Goal: Feedback & Contribution: Leave review/rating

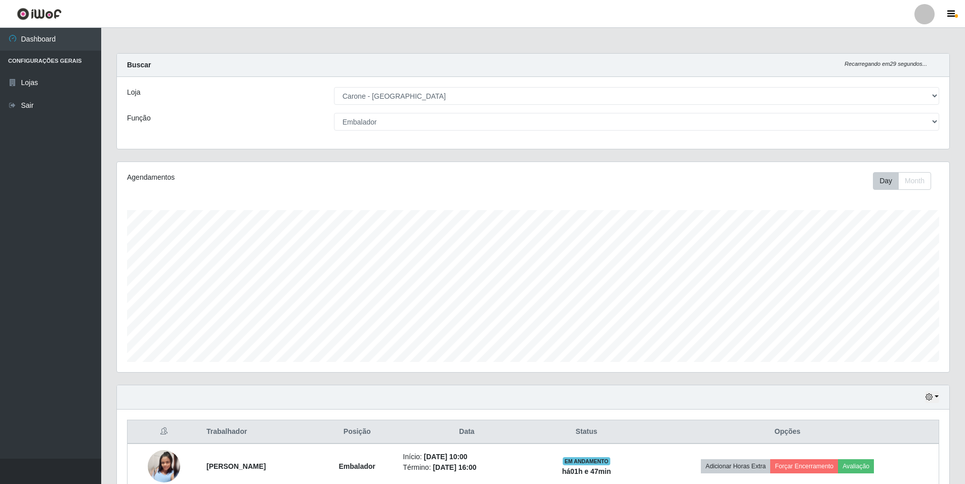
select select "528"
select select "1"
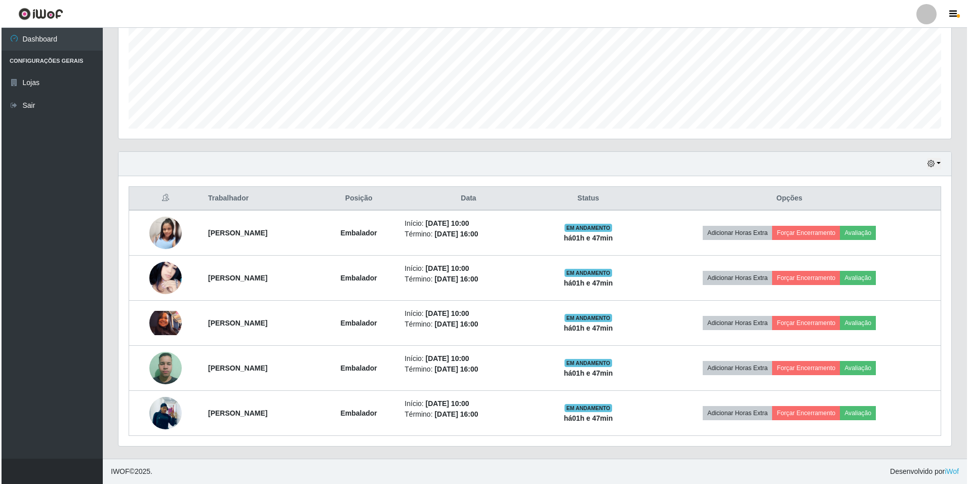
scroll to position [210, 833]
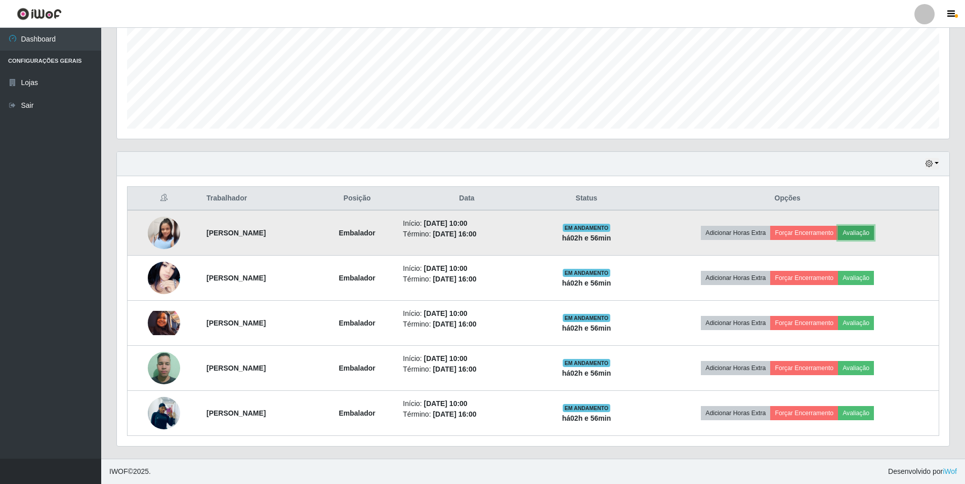
click at [874, 235] on button "Avaliação" at bounding box center [856, 233] width 36 height 14
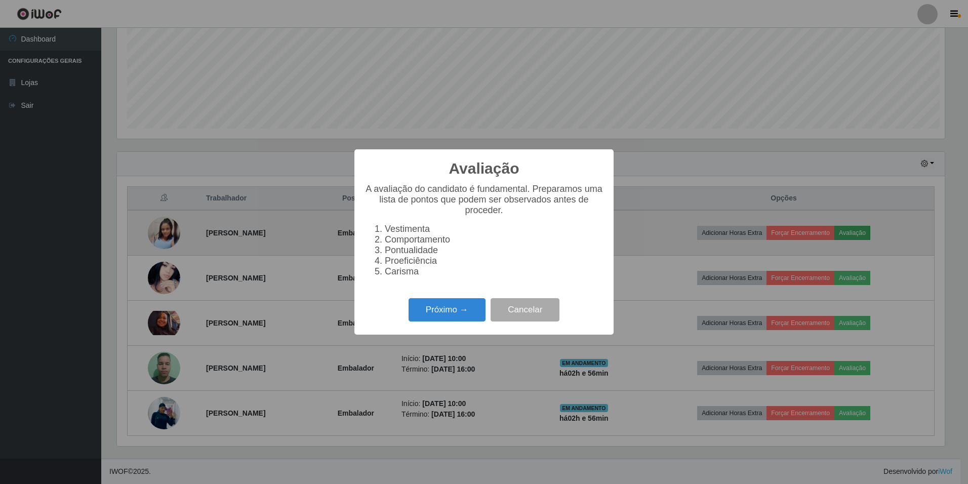
scroll to position [210, 828]
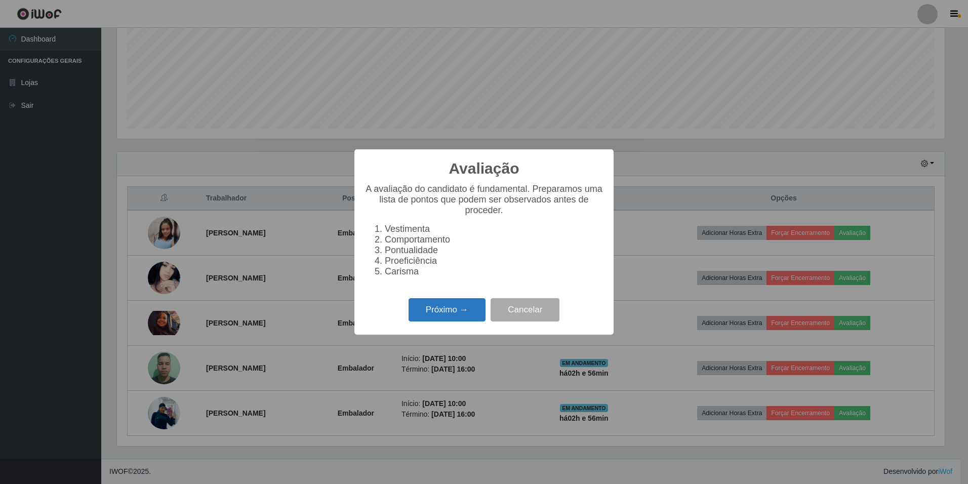
click at [465, 316] on button "Próximo →" at bounding box center [446, 310] width 77 height 24
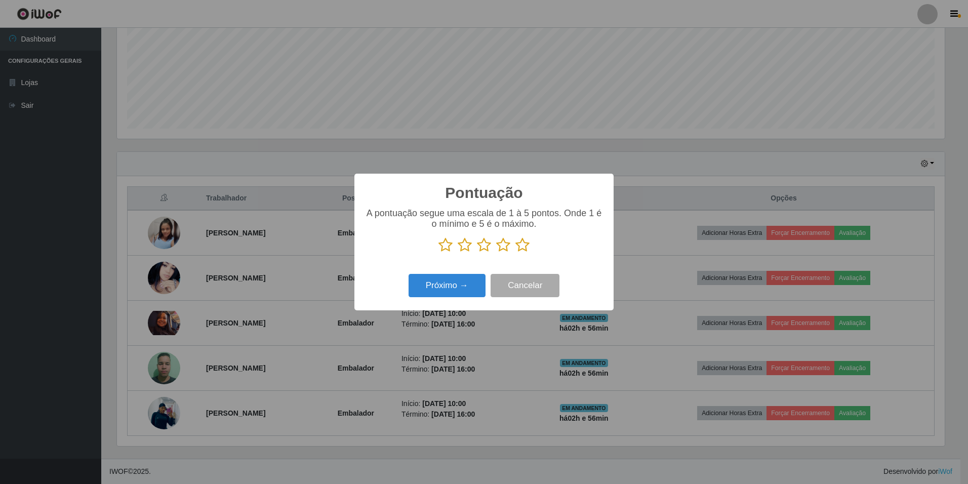
scroll to position [505985, 505367]
click at [522, 245] on icon at bounding box center [522, 244] width 14 height 15
click at [515, 253] on input "radio" at bounding box center [515, 253] width 0 height 0
click at [451, 282] on button "Próximo →" at bounding box center [446, 286] width 77 height 24
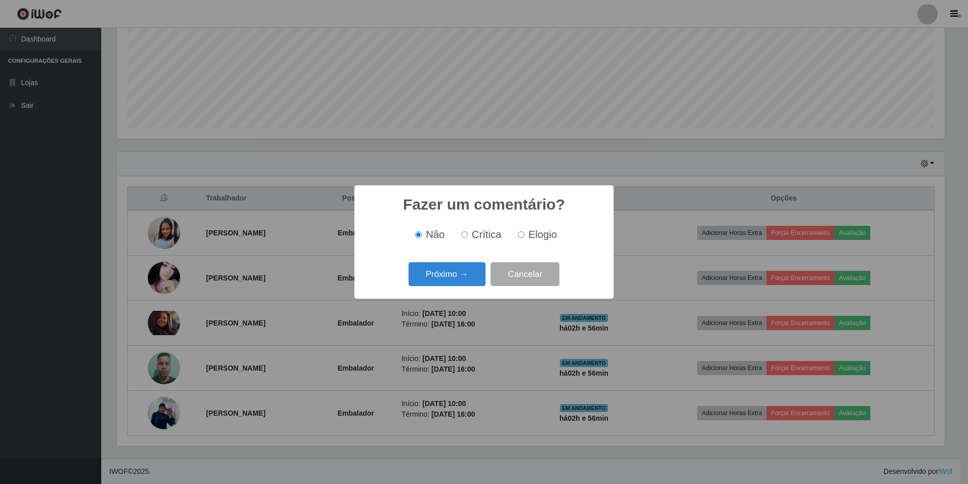
click at [525, 231] on label "Elogio" at bounding box center [535, 235] width 43 height 12
click at [524, 231] on input "Elogio" at bounding box center [521, 234] width 7 height 7
radio input "true"
click at [470, 271] on button "Próximo →" at bounding box center [446, 274] width 77 height 24
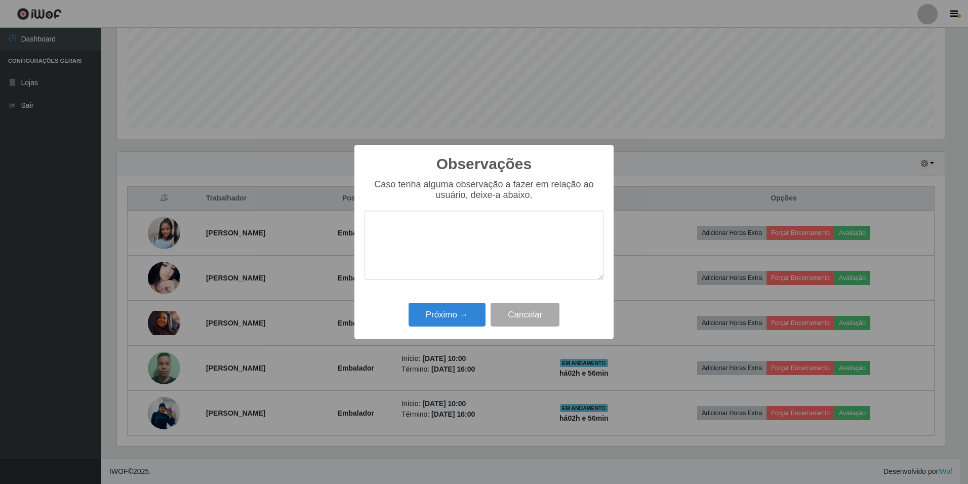
click at [518, 241] on textarea at bounding box center [483, 245] width 239 height 69
type textarea "E"
type textarea "educada, bom atendimento,simpática"
click at [465, 313] on button "Próximo →" at bounding box center [446, 315] width 77 height 24
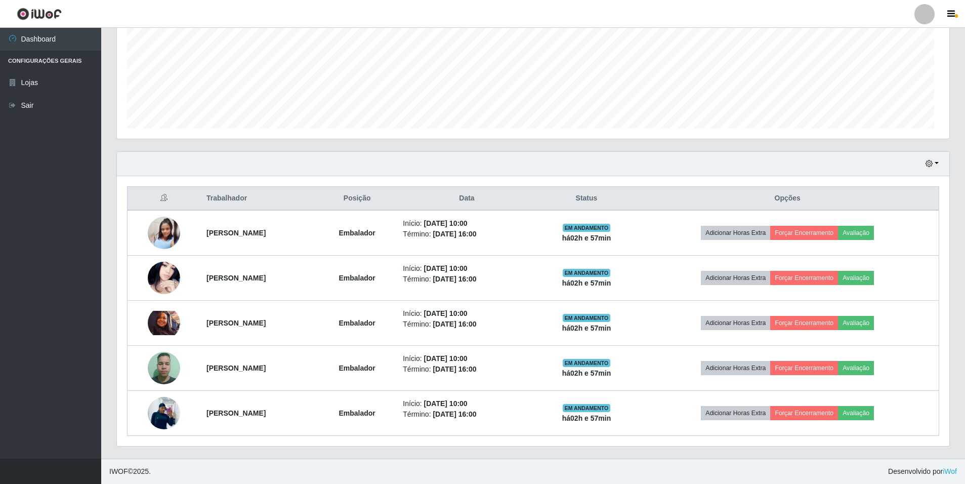
scroll to position [210, 833]
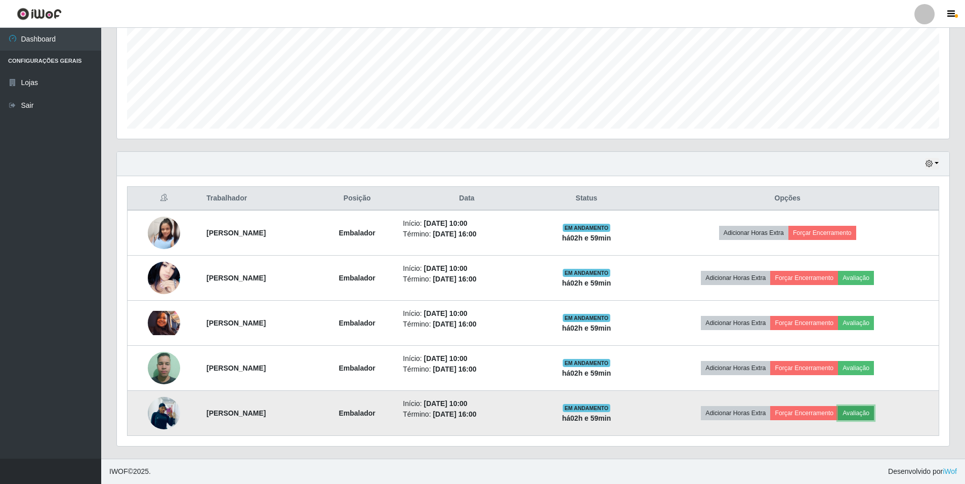
click at [874, 410] on button "Avaliação" at bounding box center [856, 413] width 36 height 14
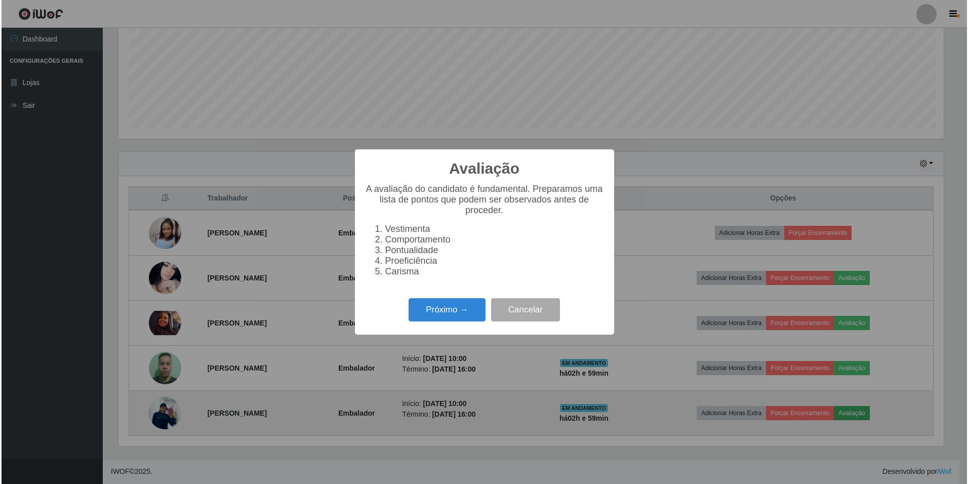
scroll to position [210, 828]
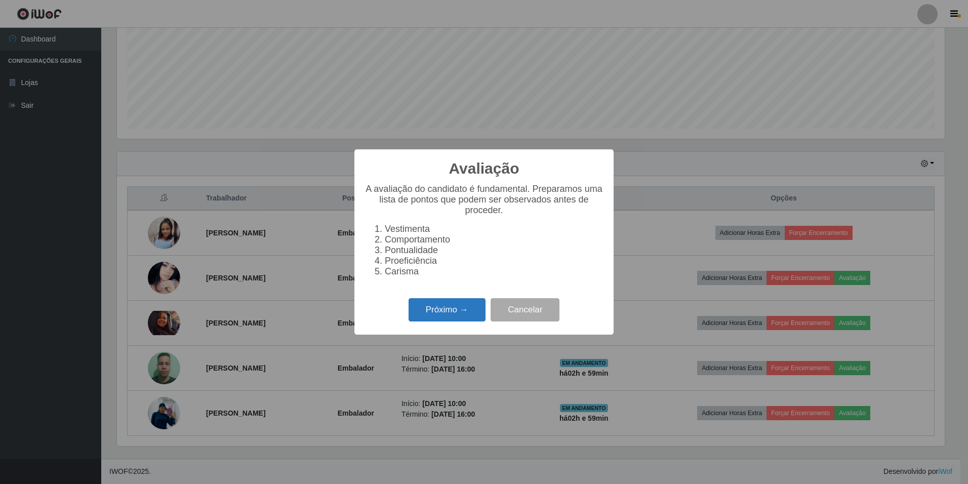
click at [461, 322] on button "Próximo →" at bounding box center [446, 310] width 77 height 24
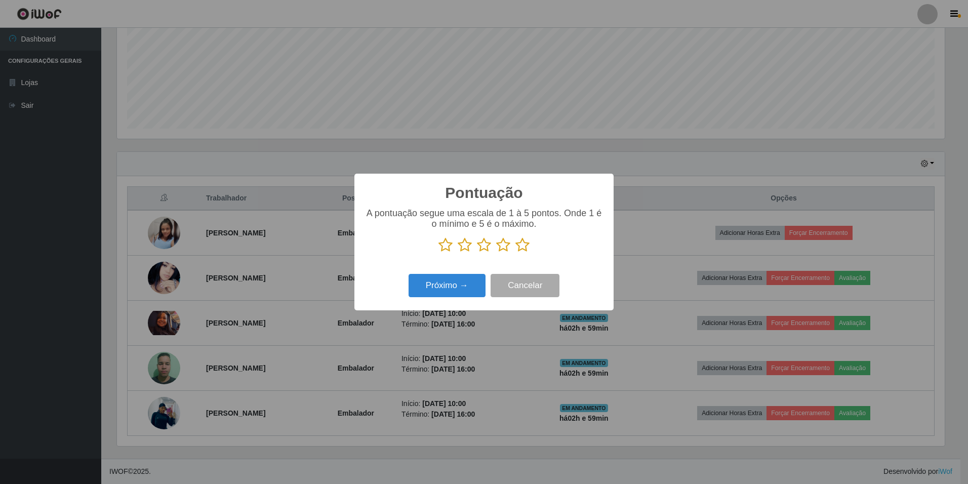
scroll to position [505985, 505367]
click at [526, 243] on icon at bounding box center [522, 244] width 14 height 15
click at [515, 253] on input "radio" at bounding box center [515, 253] width 0 height 0
click at [453, 291] on button "Próximo →" at bounding box center [446, 286] width 77 height 24
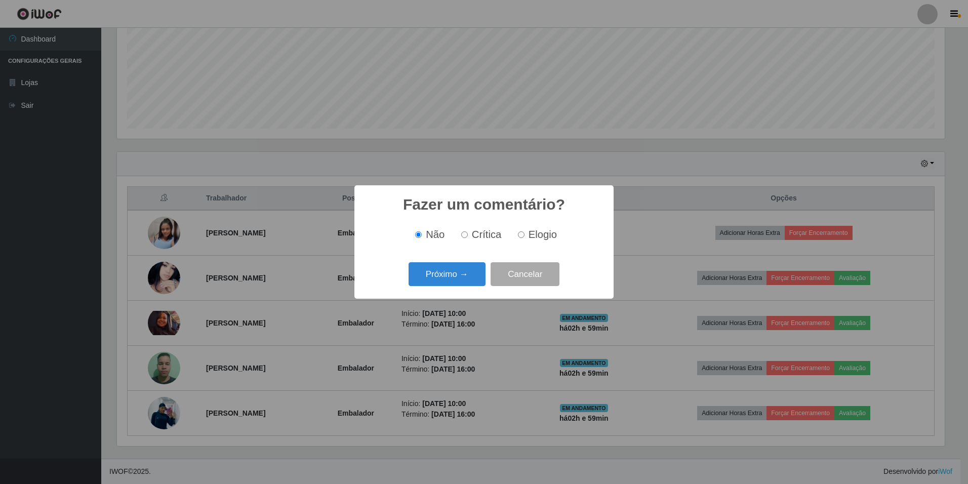
click at [525, 241] on div "Não Crítica Elogio" at bounding box center [483, 235] width 239 height 30
click at [520, 236] on input "Elogio" at bounding box center [521, 234] width 7 height 7
radio input "true"
click at [456, 283] on button "Próximo →" at bounding box center [446, 274] width 77 height 24
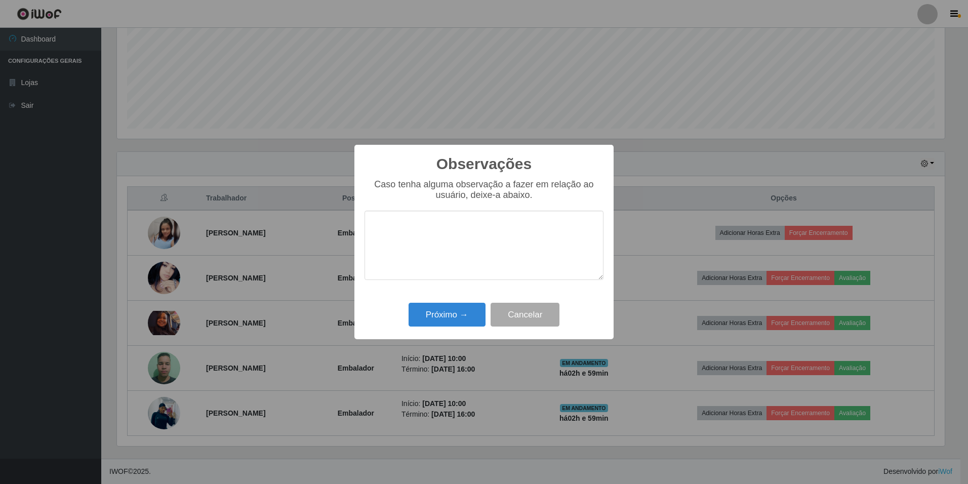
click at [464, 237] on textarea at bounding box center [483, 245] width 239 height 69
type textarea "b"
type textarea "l"
type textarea "boa em trabalho em equipe, simpática, educada"
click at [430, 313] on button "Próximo →" at bounding box center [446, 315] width 77 height 24
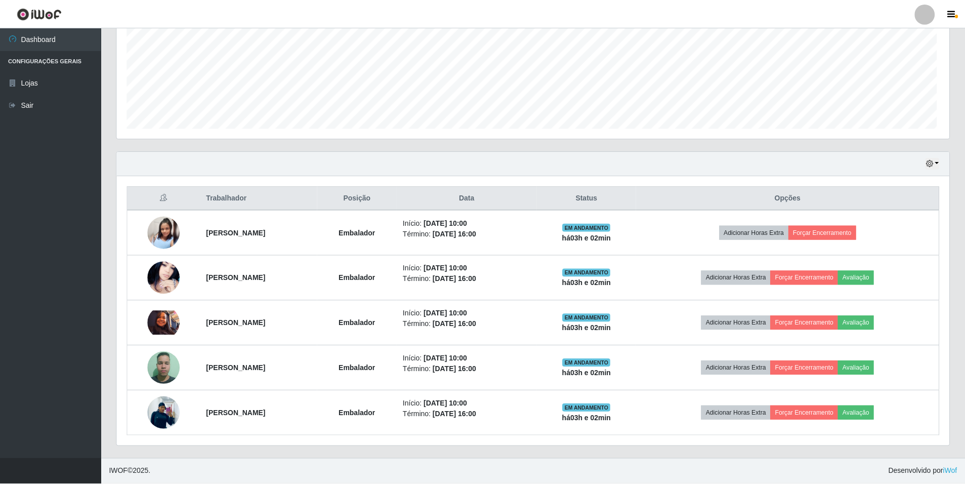
scroll to position [210, 833]
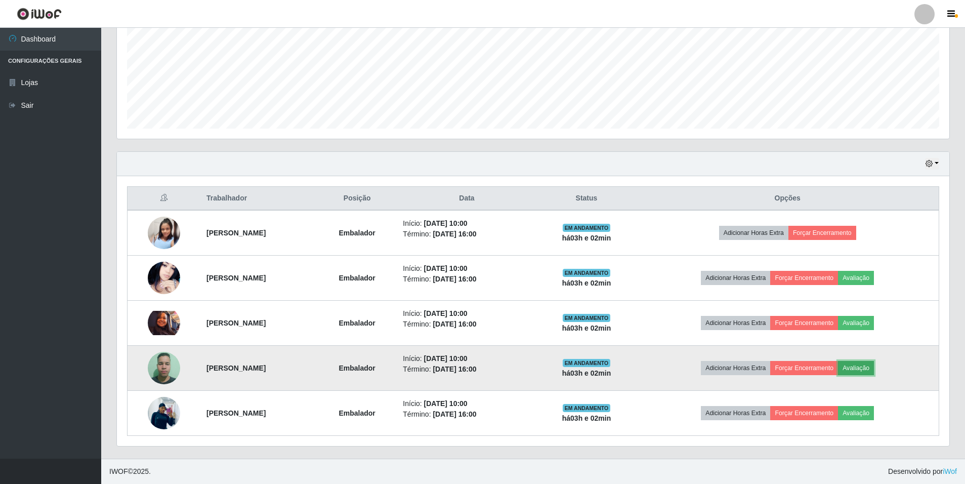
click at [874, 364] on button "Avaliação" at bounding box center [856, 368] width 36 height 14
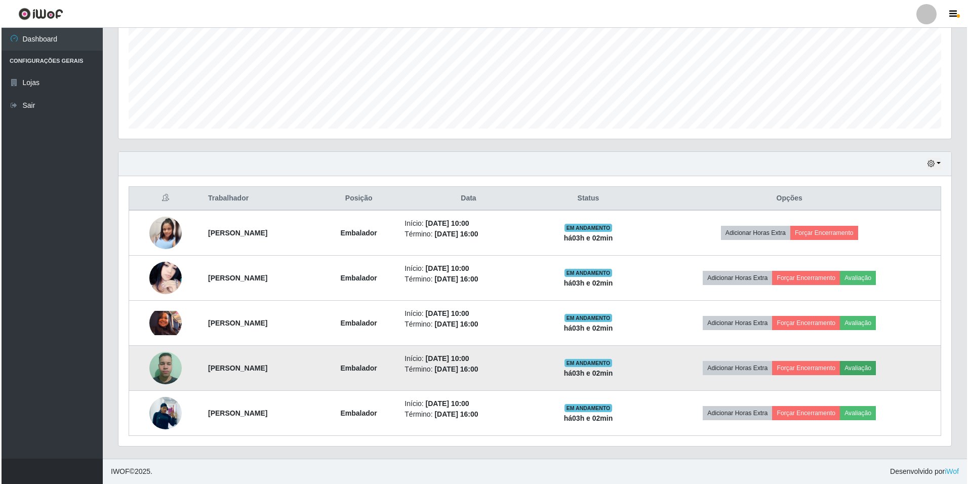
scroll to position [210, 828]
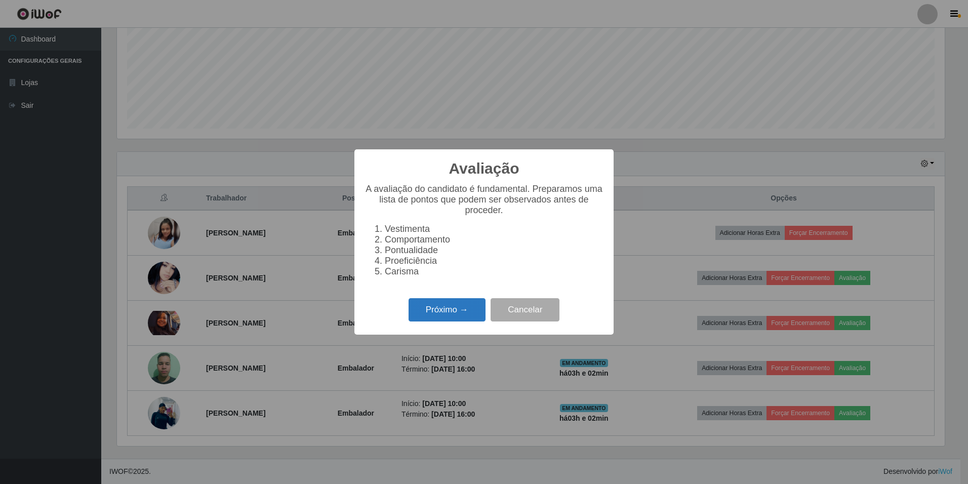
click at [458, 317] on button "Próximo →" at bounding box center [446, 310] width 77 height 24
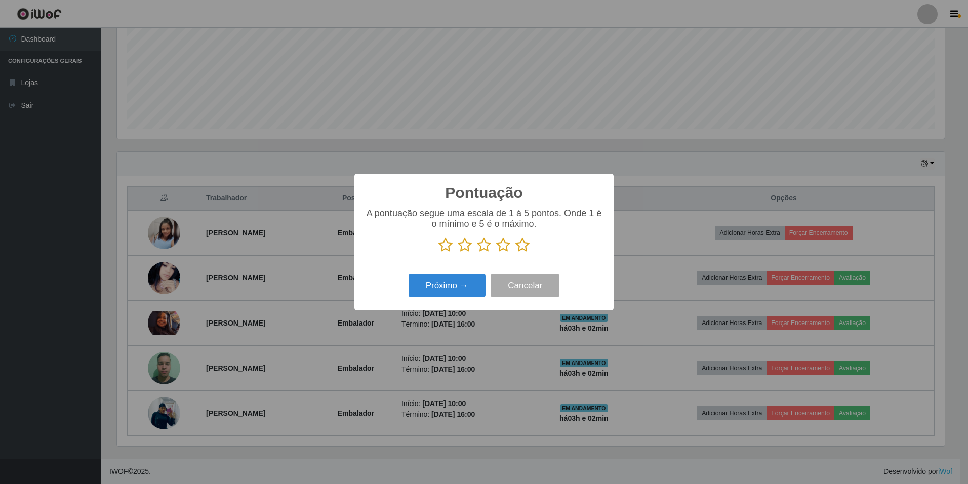
click at [532, 248] on p at bounding box center [483, 244] width 239 height 15
click at [525, 248] on icon at bounding box center [522, 244] width 14 height 15
click at [515, 253] on input "radio" at bounding box center [515, 253] width 0 height 0
click at [442, 288] on button "Próximo →" at bounding box center [446, 286] width 77 height 24
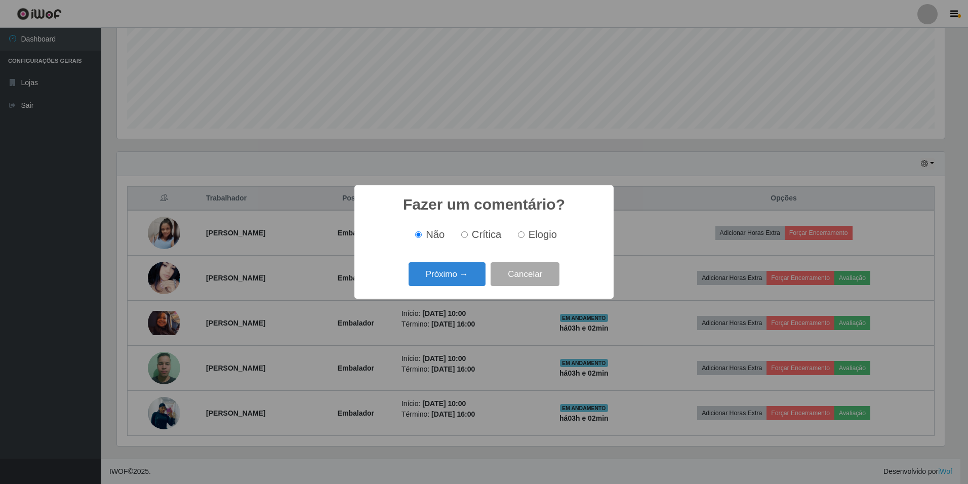
click at [518, 232] on input "Elogio" at bounding box center [521, 234] width 7 height 7
radio input "true"
click at [447, 281] on button "Próximo →" at bounding box center [446, 274] width 77 height 24
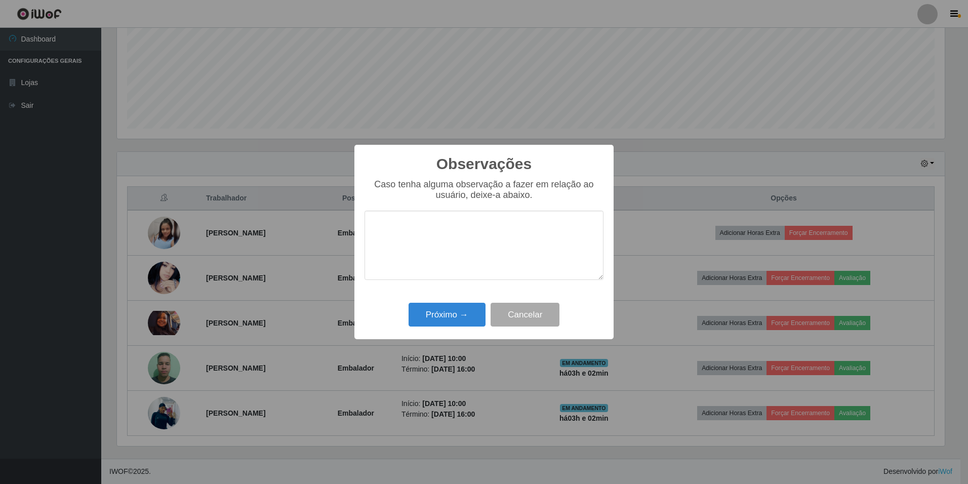
click at [482, 232] on textarea at bounding box center [483, 245] width 239 height 69
type textarea "educado, bom em trabalho em equipe."
click at [460, 313] on button "Próximo →" at bounding box center [446, 315] width 77 height 24
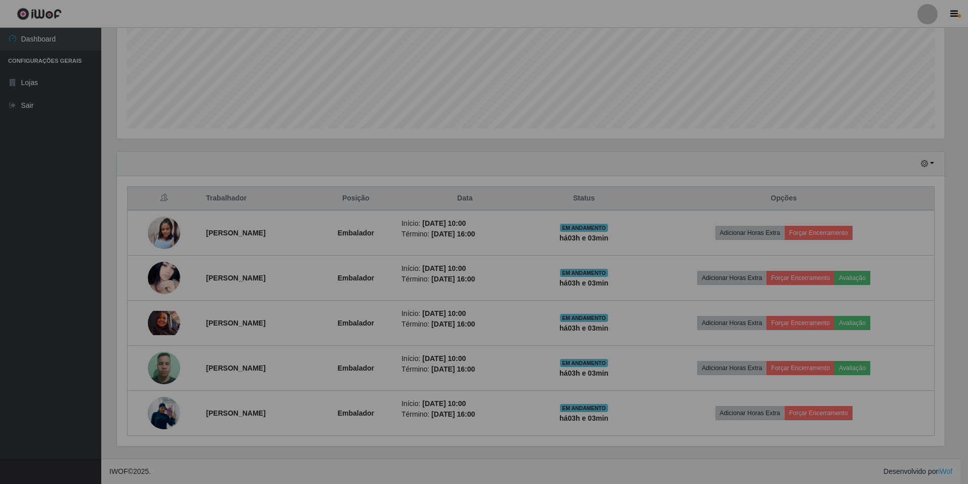
scroll to position [210, 833]
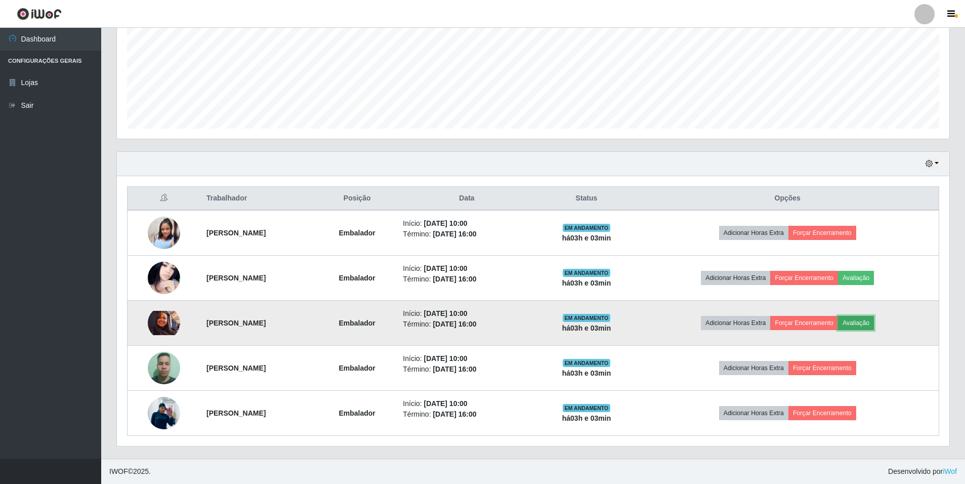
click at [874, 319] on button "Avaliação" at bounding box center [856, 323] width 36 height 14
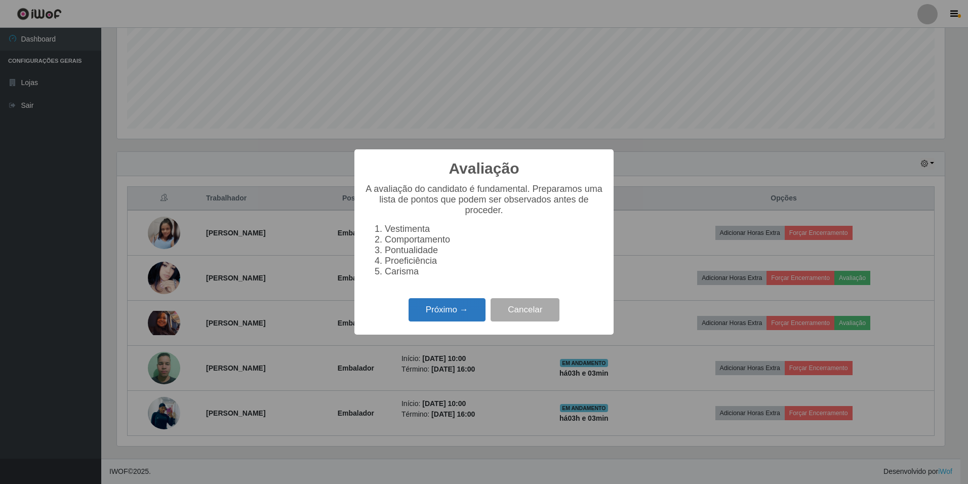
click at [440, 309] on button "Próximo →" at bounding box center [446, 310] width 77 height 24
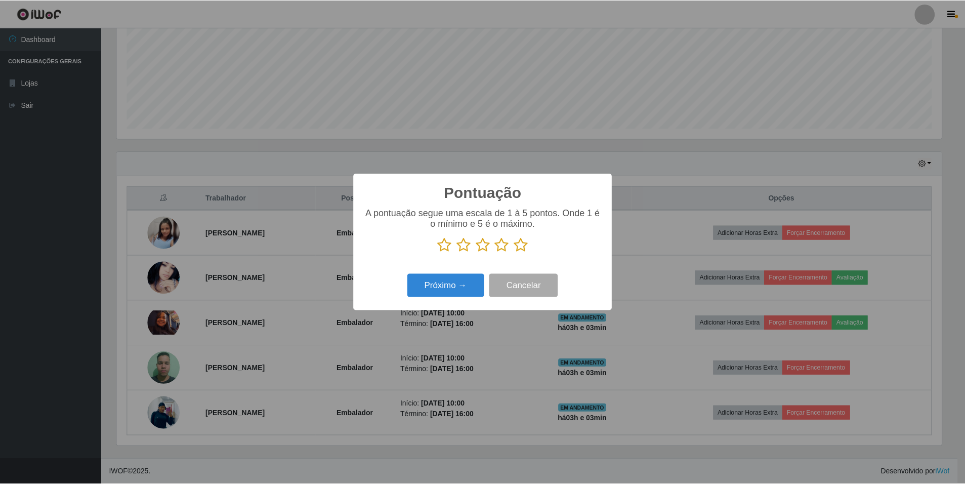
scroll to position [505985, 505367]
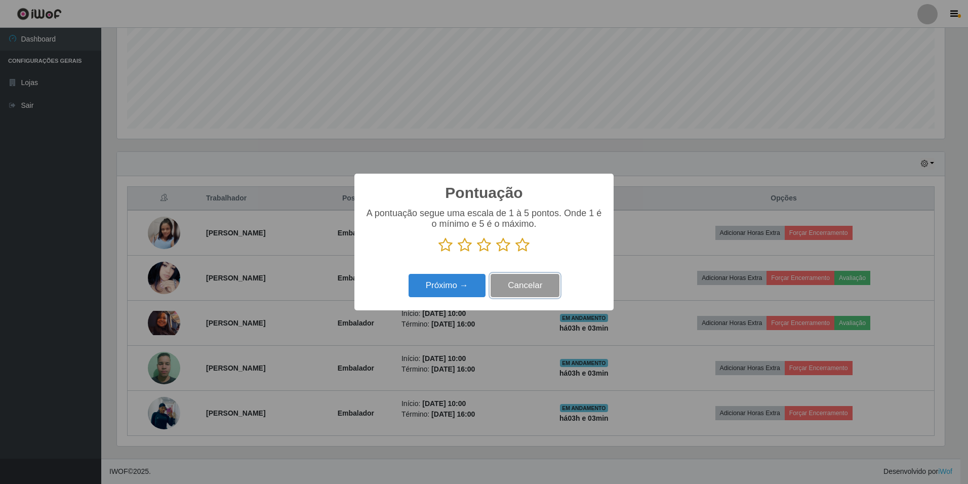
click at [513, 289] on button "Cancelar" at bounding box center [525, 286] width 69 height 24
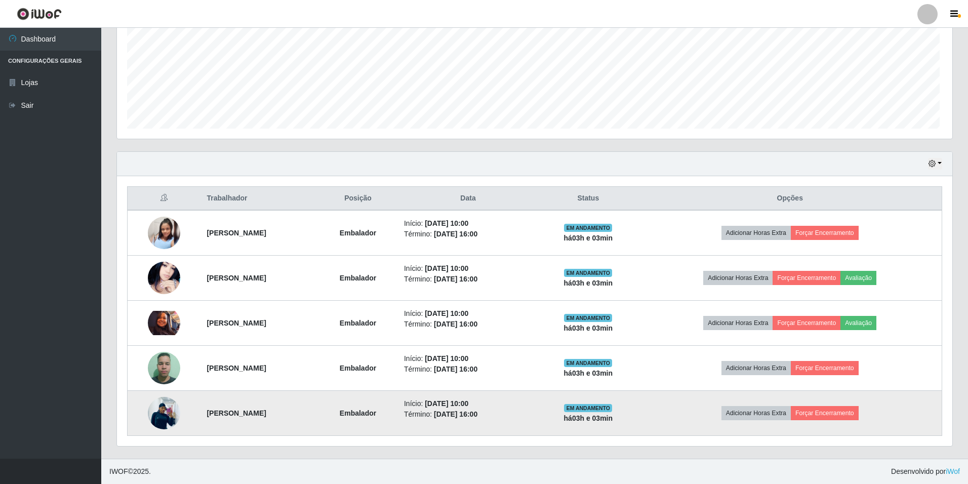
scroll to position [210, 833]
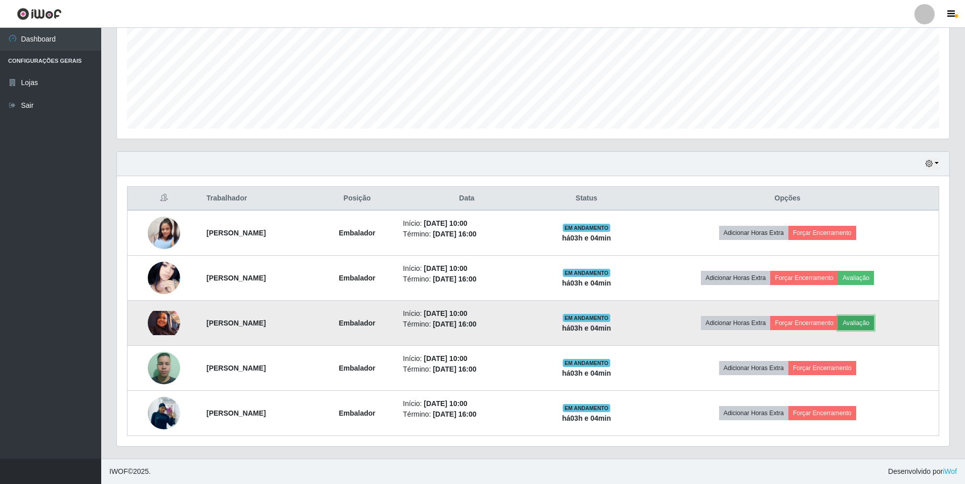
click at [870, 328] on button "Avaliação" at bounding box center [856, 323] width 36 height 14
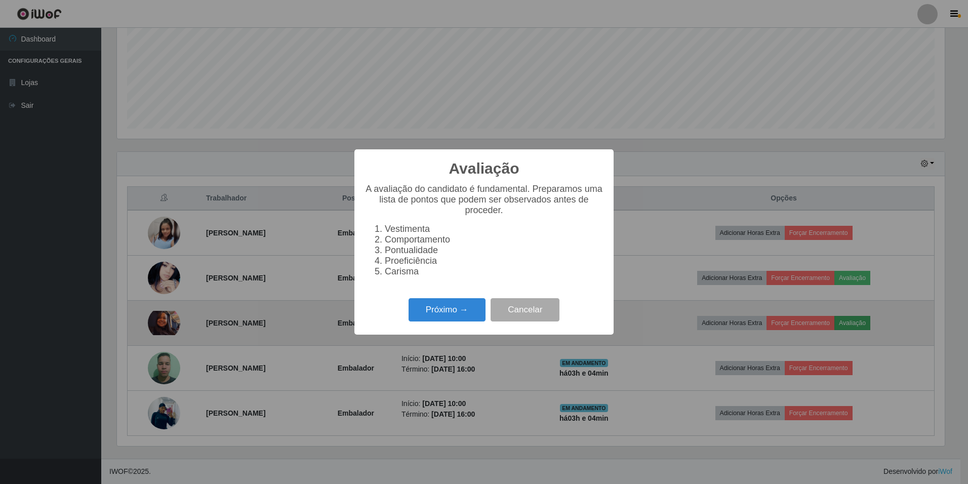
scroll to position [210, 828]
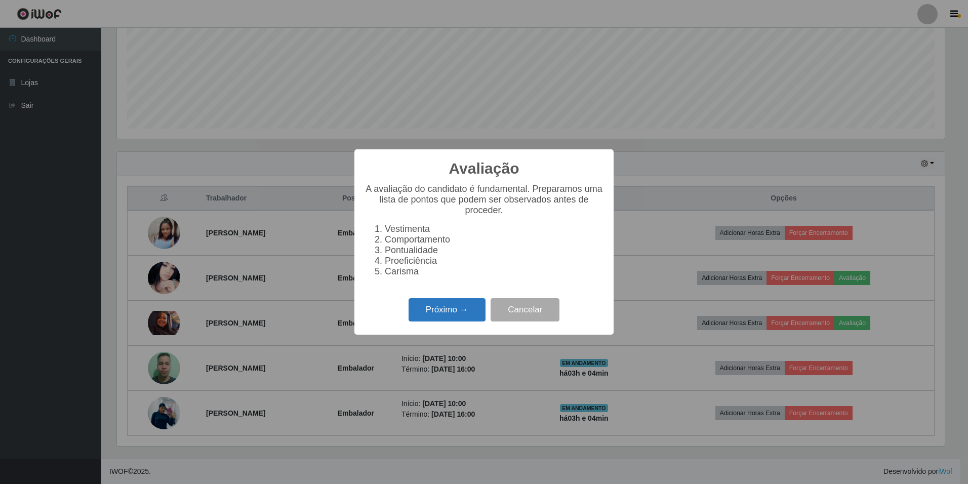
click at [446, 310] on button "Próximo →" at bounding box center [446, 310] width 77 height 24
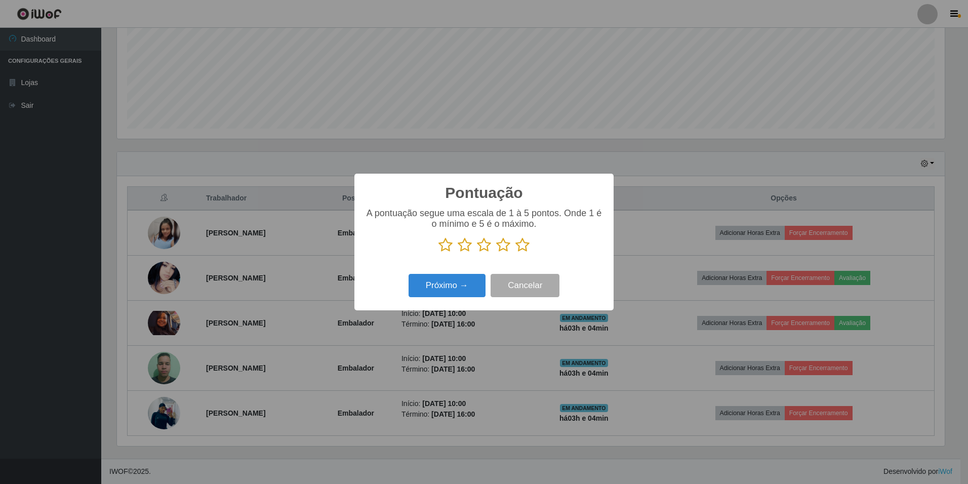
click at [522, 244] on icon at bounding box center [522, 244] width 14 height 15
click at [515, 253] on input "radio" at bounding box center [515, 253] width 0 height 0
click at [461, 281] on button "Próximo →" at bounding box center [446, 286] width 77 height 24
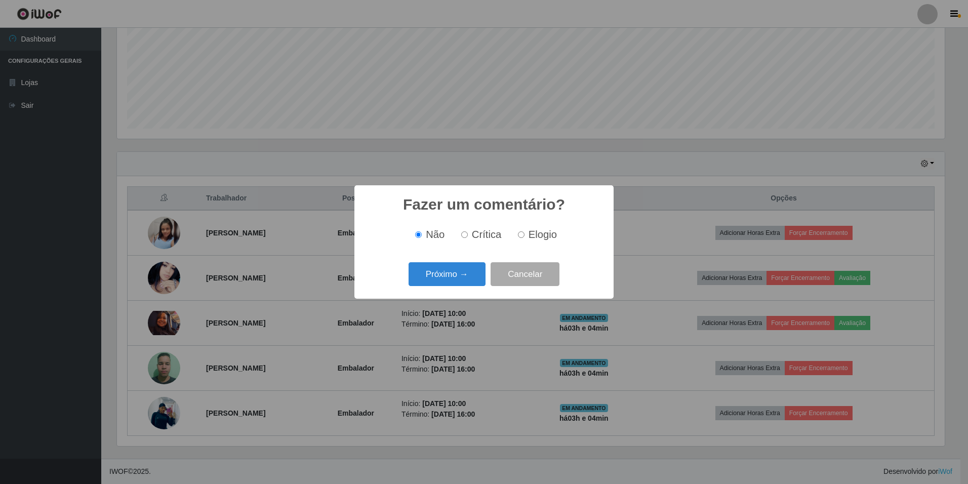
click at [541, 236] on span "Elogio" at bounding box center [542, 234] width 28 height 11
click at [524, 236] on input "Elogio" at bounding box center [521, 234] width 7 height 7
radio input "true"
click at [461, 278] on button "Próximo →" at bounding box center [446, 274] width 77 height 24
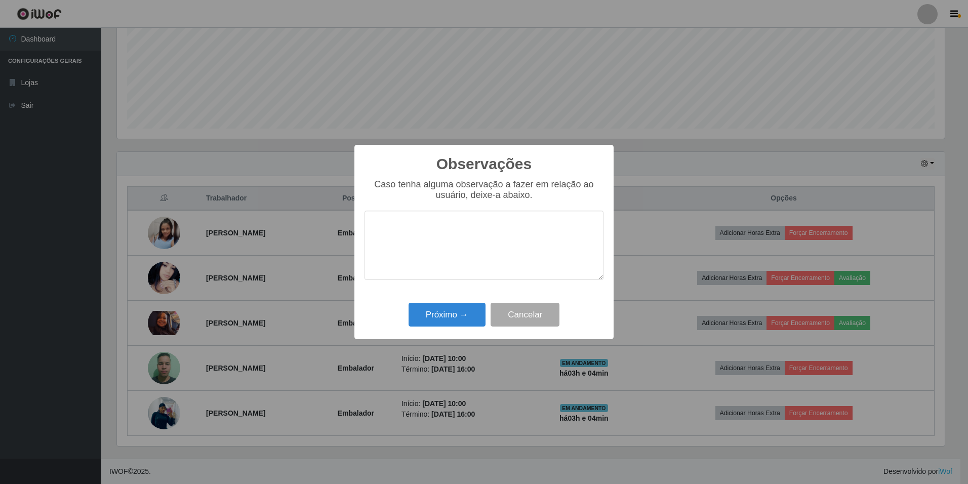
click at [468, 248] on textarea at bounding box center [483, 245] width 239 height 69
type textarea "simpática, educada, boa em trabalho em equipe prestativa"
click at [454, 314] on button "Próximo →" at bounding box center [446, 315] width 77 height 24
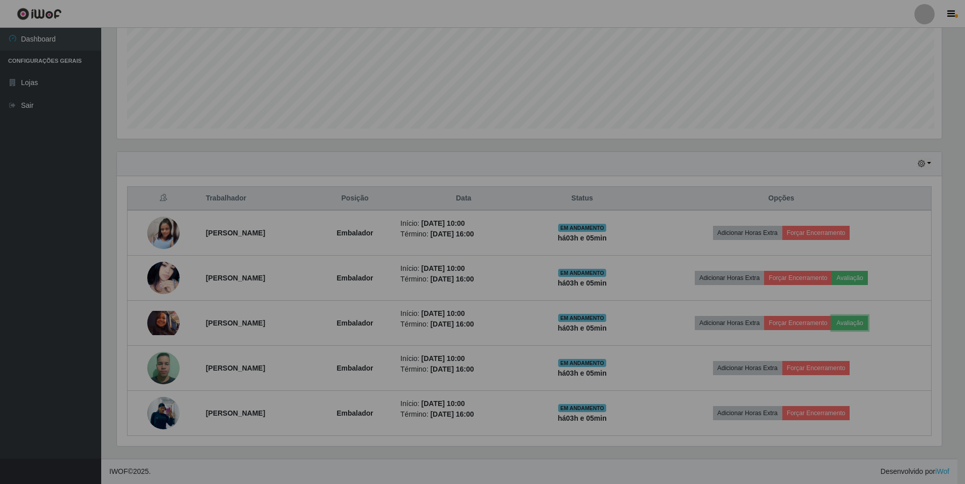
scroll to position [210, 833]
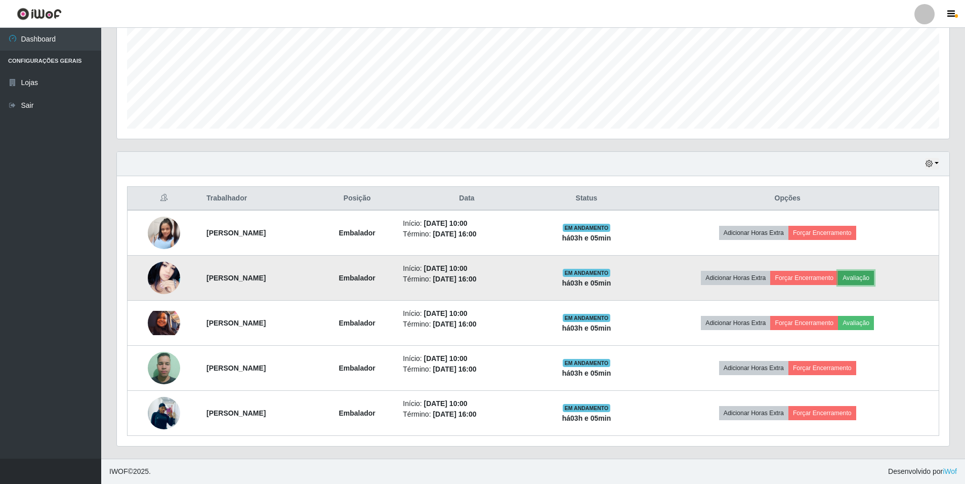
click at [874, 275] on button "Avaliação" at bounding box center [856, 278] width 36 height 14
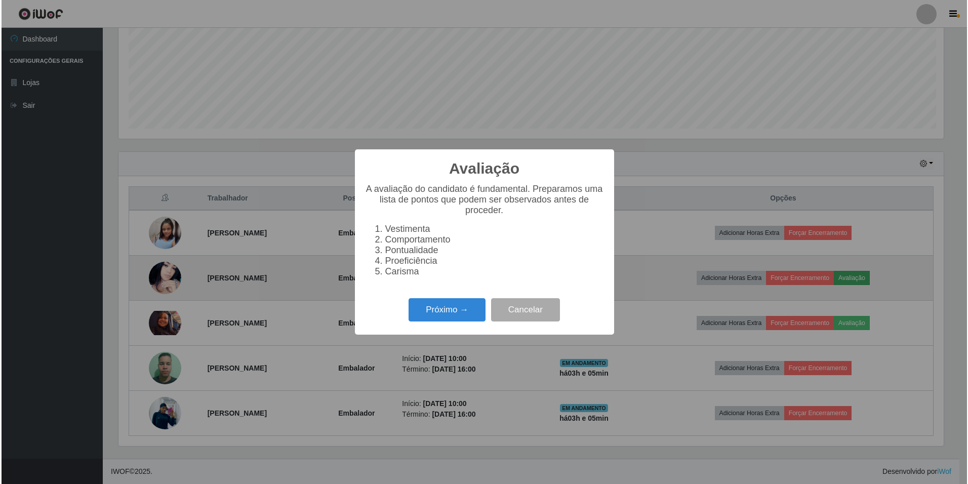
scroll to position [210, 828]
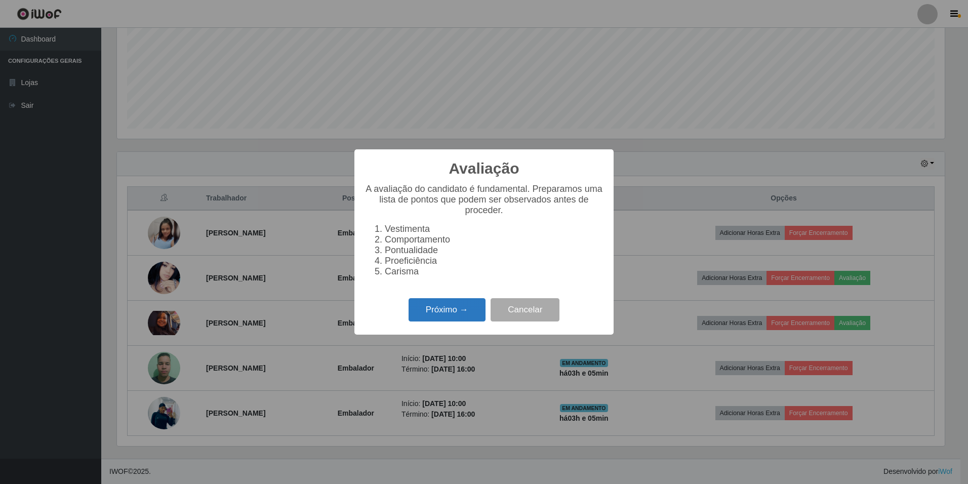
click at [443, 314] on button "Próximo →" at bounding box center [446, 310] width 77 height 24
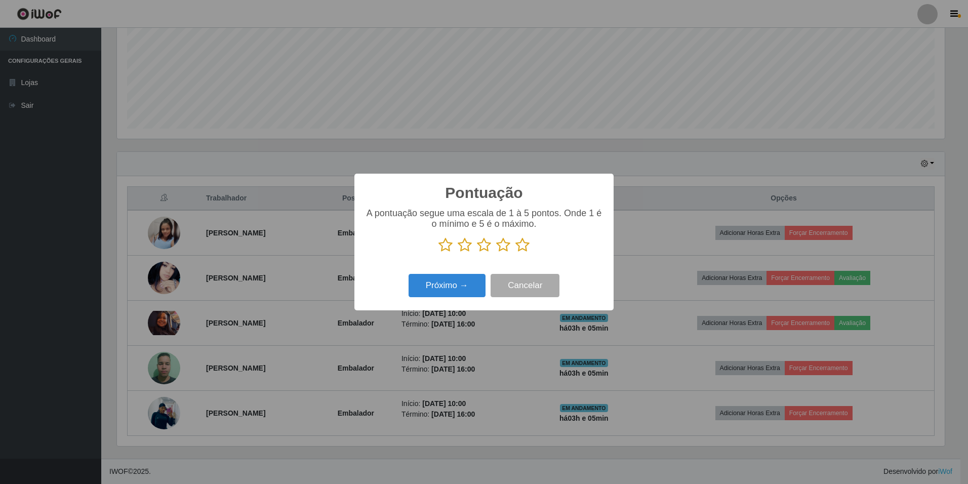
click at [506, 242] on icon at bounding box center [503, 244] width 14 height 15
click at [496, 253] on input "radio" at bounding box center [496, 253] width 0 height 0
click at [533, 246] on p at bounding box center [483, 244] width 239 height 15
click at [527, 252] on icon at bounding box center [522, 244] width 14 height 15
click at [515, 253] on input "radio" at bounding box center [515, 253] width 0 height 0
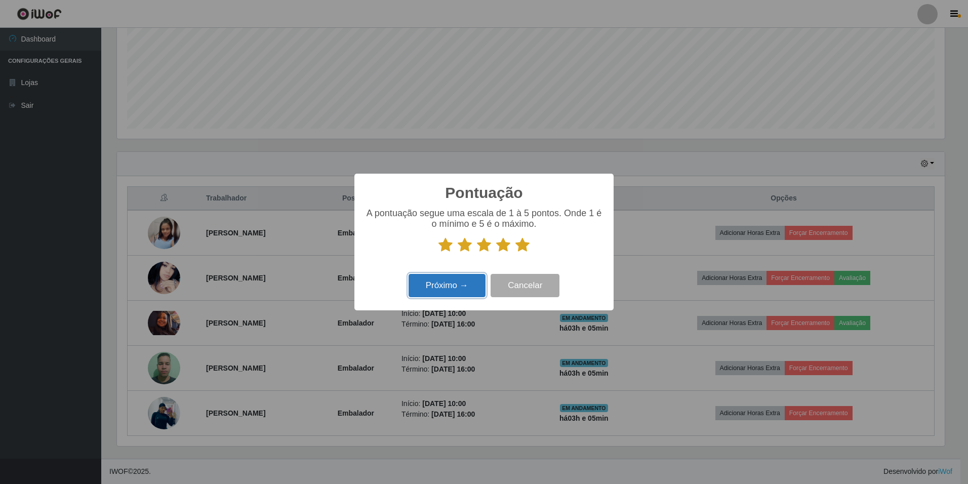
click at [450, 284] on button "Próximo →" at bounding box center [446, 286] width 77 height 24
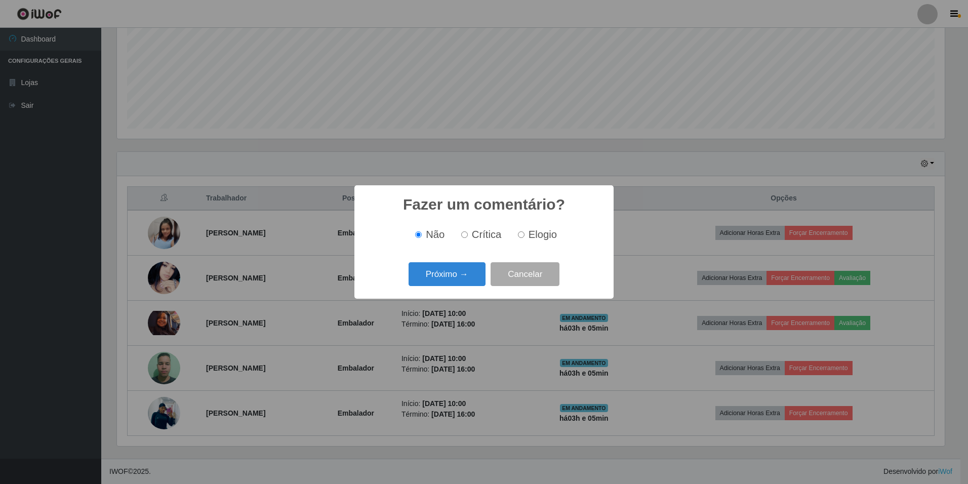
click at [522, 226] on div "Não Crítica Elogio" at bounding box center [483, 235] width 239 height 30
click at [518, 238] on input "Elogio" at bounding box center [521, 234] width 7 height 7
radio input "true"
click at [450, 264] on button "Próximo →" at bounding box center [446, 274] width 77 height 24
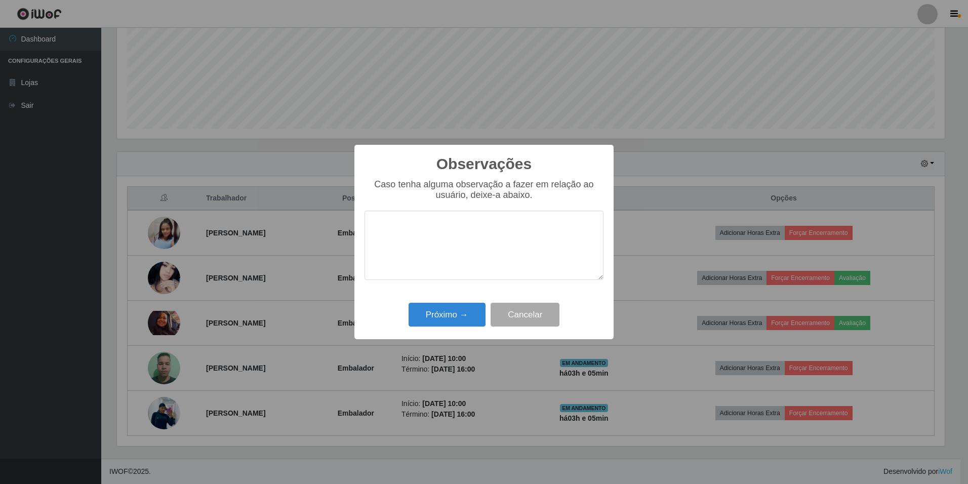
click at [474, 229] on textarea at bounding box center [483, 245] width 239 height 69
type textarea "simpática, educada, prestativa"
click at [456, 312] on button "Próximo →" at bounding box center [446, 315] width 77 height 24
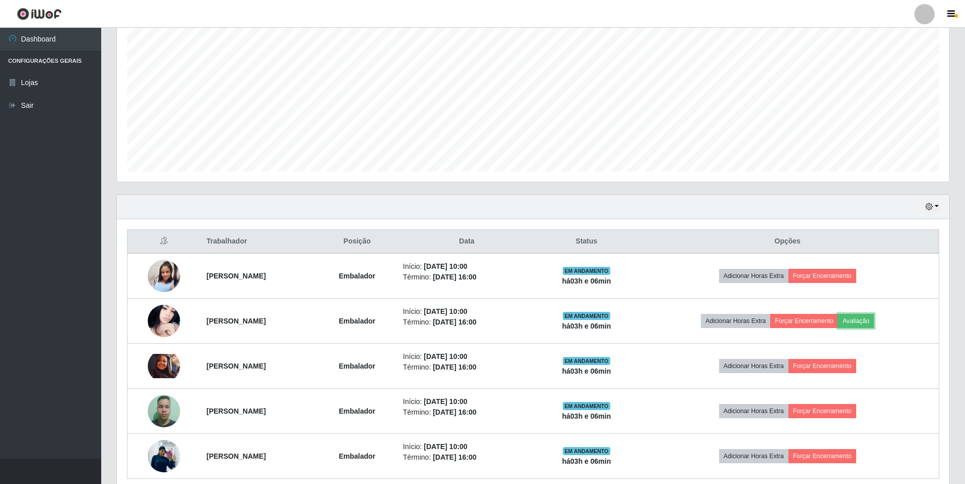
scroll to position [132, 0]
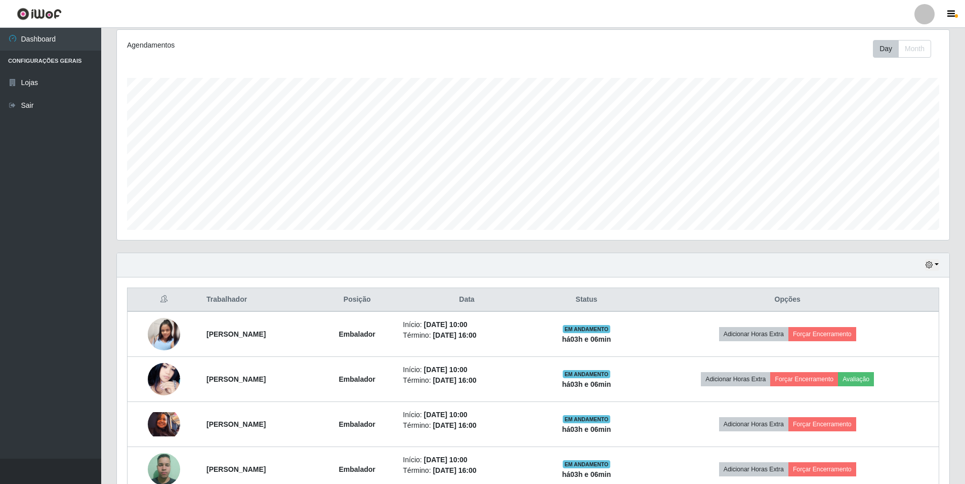
click at [925, 268] on div "Hoje 1 dia 3 dias 1 Semana Não encerrados" at bounding box center [533, 265] width 833 height 24
click at [936, 266] on button "button" at bounding box center [932, 265] width 14 height 12
click at [911, 302] on button "1 dia" at bounding box center [899, 304] width 80 height 21
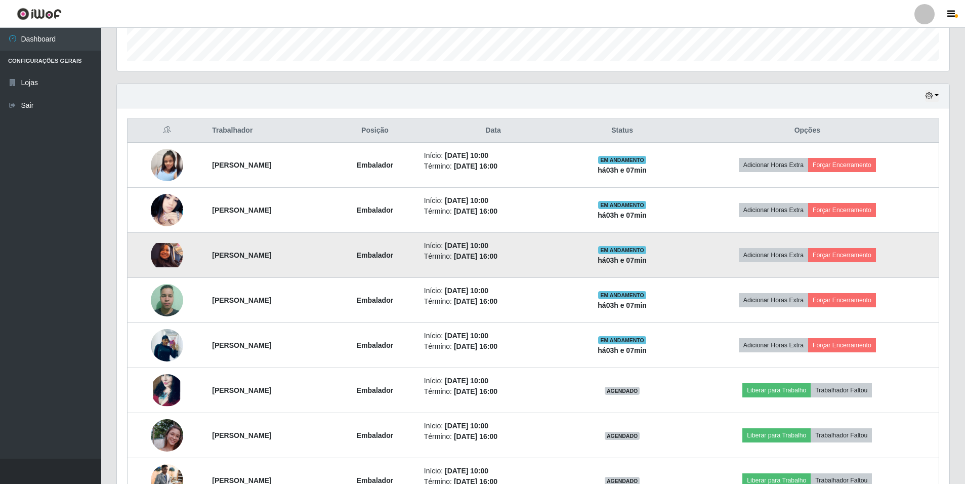
scroll to position [304, 0]
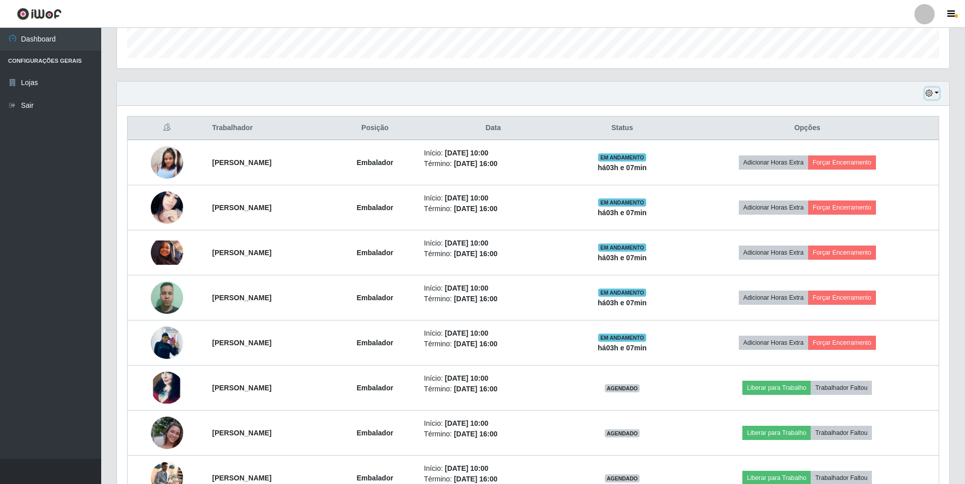
click at [931, 92] on icon "button" at bounding box center [929, 93] width 7 height 7
click at [909, 113] on button "Hoje" at bounding box center [899, 111] width 80 height 21
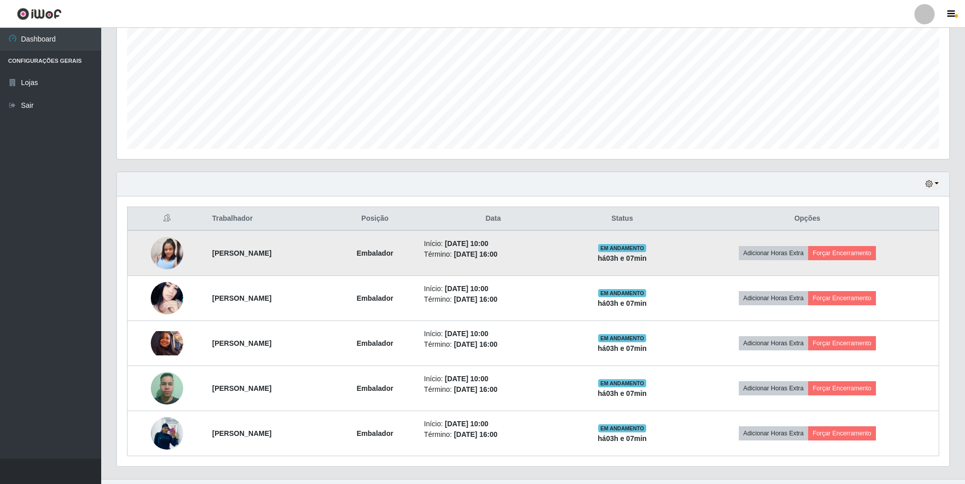
scroll to position [233, 0]
